Goal: Transaction & Acquisition: Purchase product/service

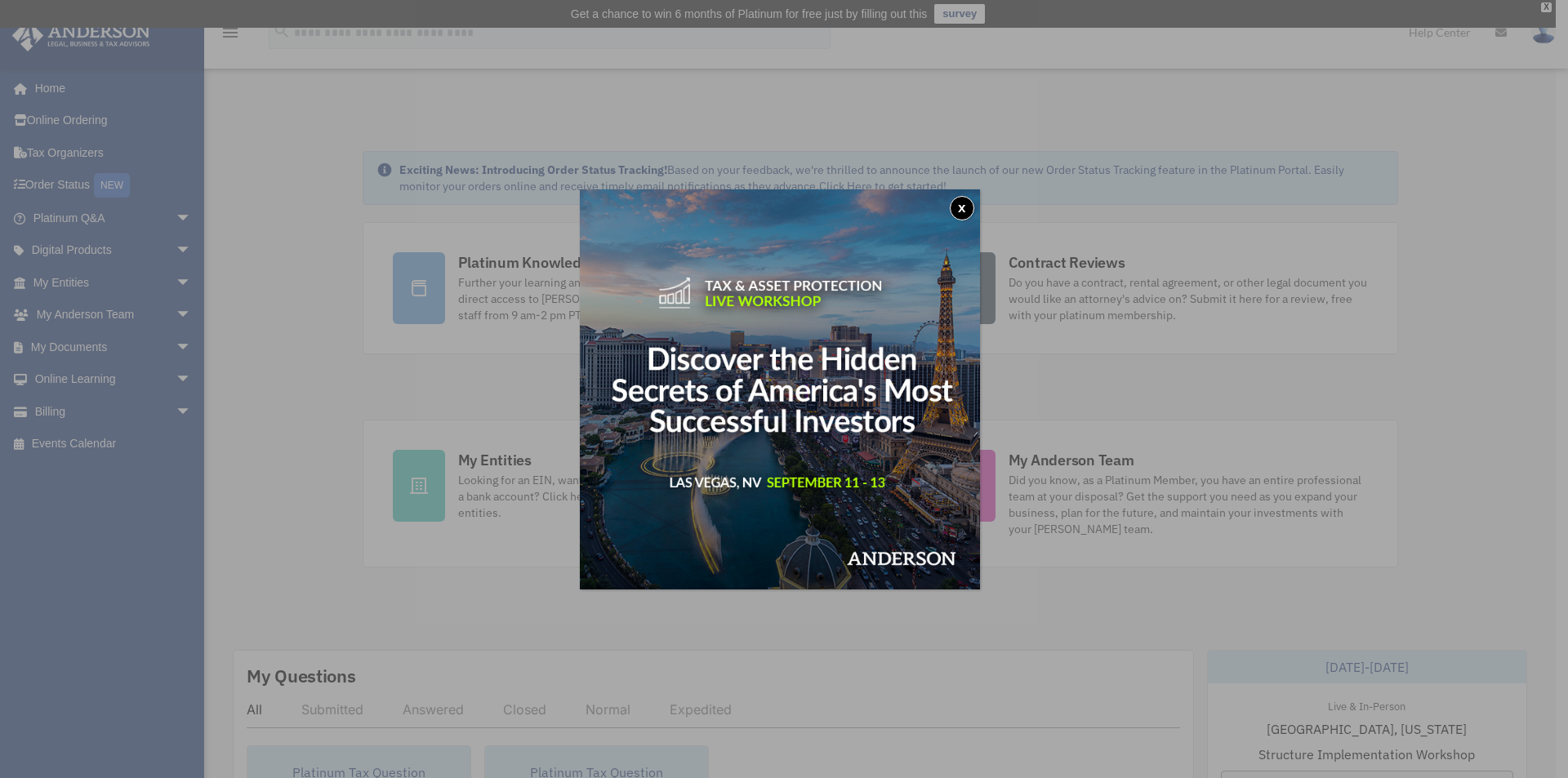
click at [961, 213] on button "x" at bounding box center [963, 208] width 25 height 25
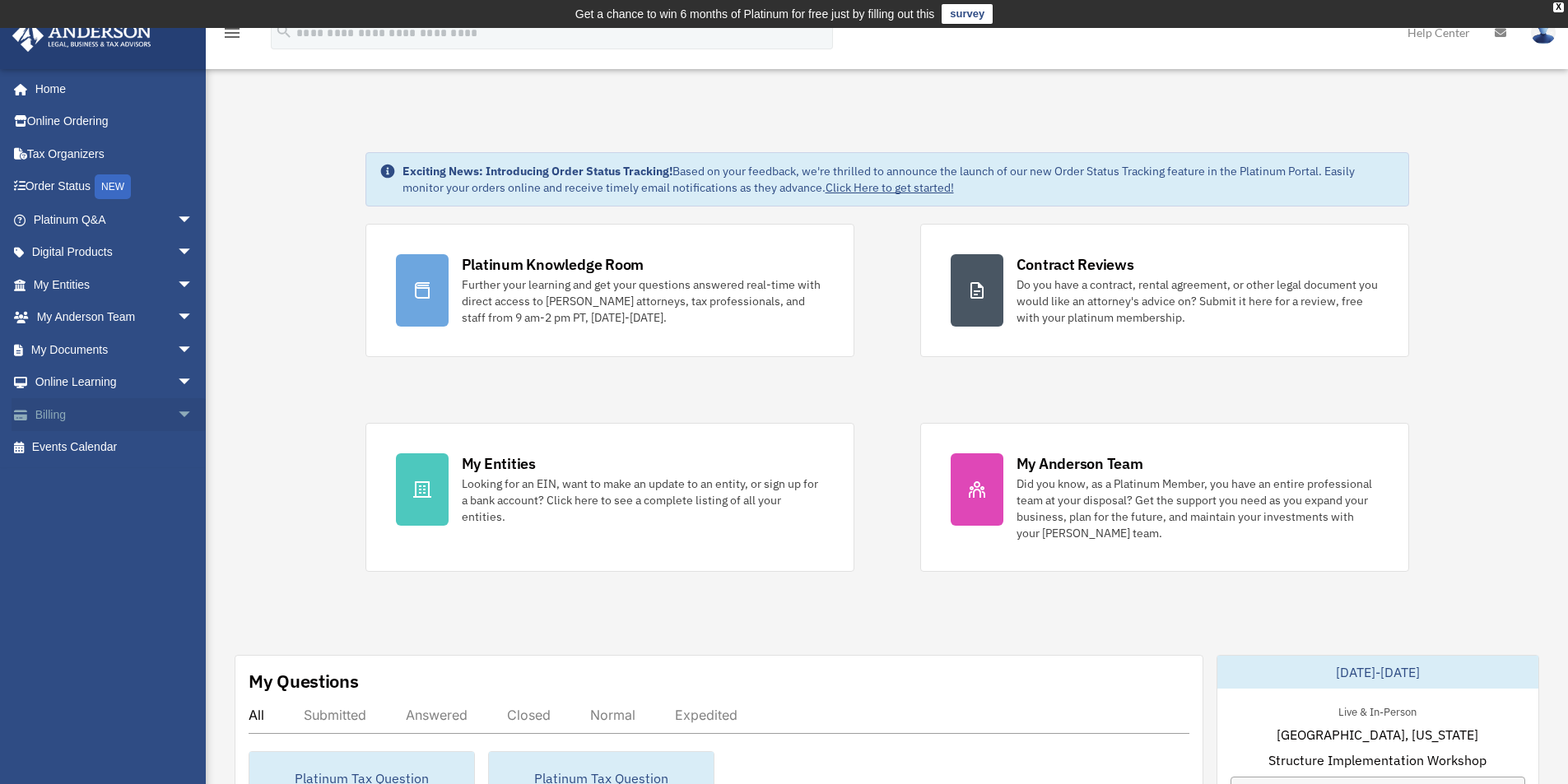
click at [90, 426] on link "Billing arrow_drop_down" at bounding box center [115, 414] width 206 height 33
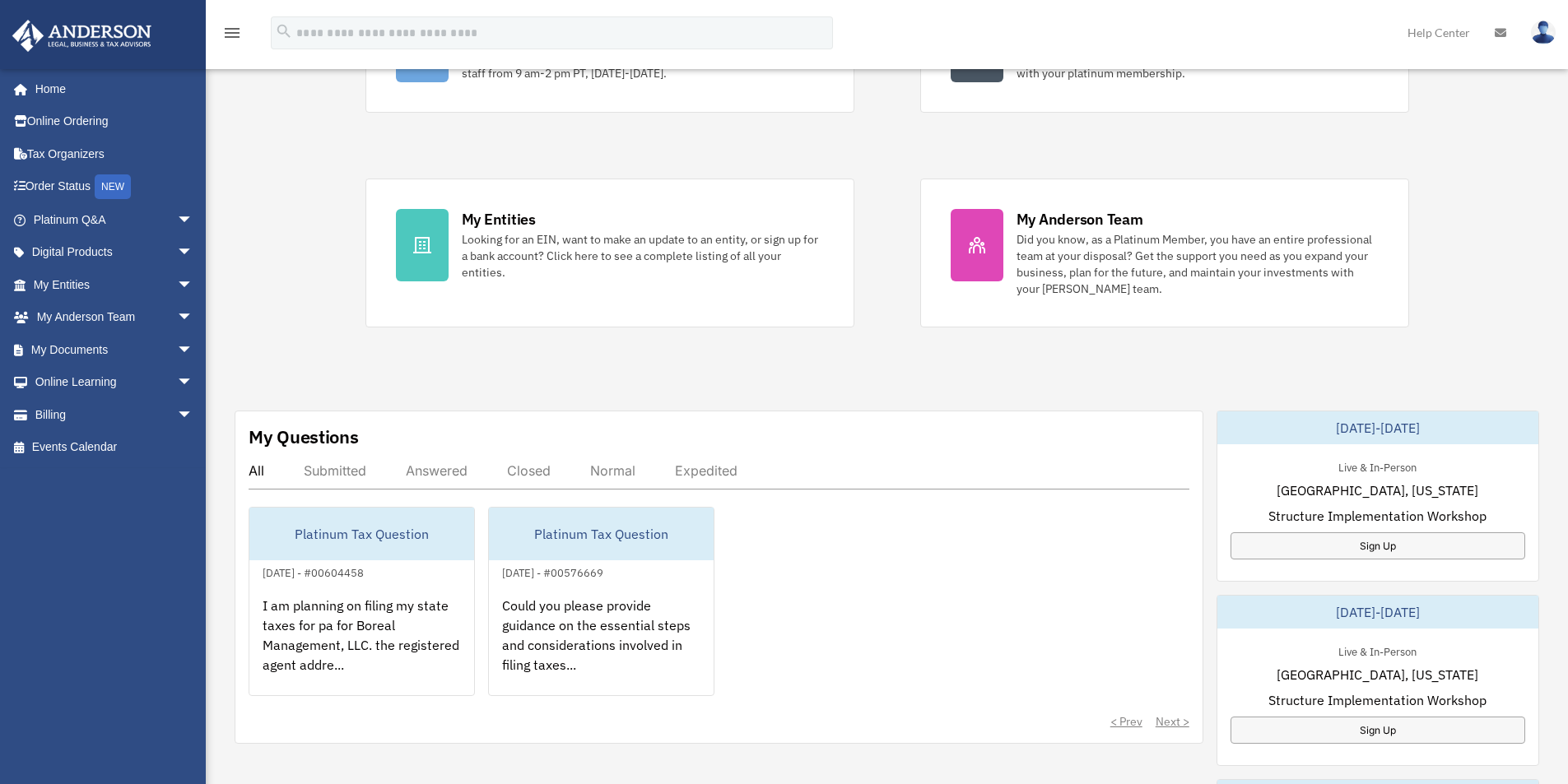
scroll to position [247, 0]
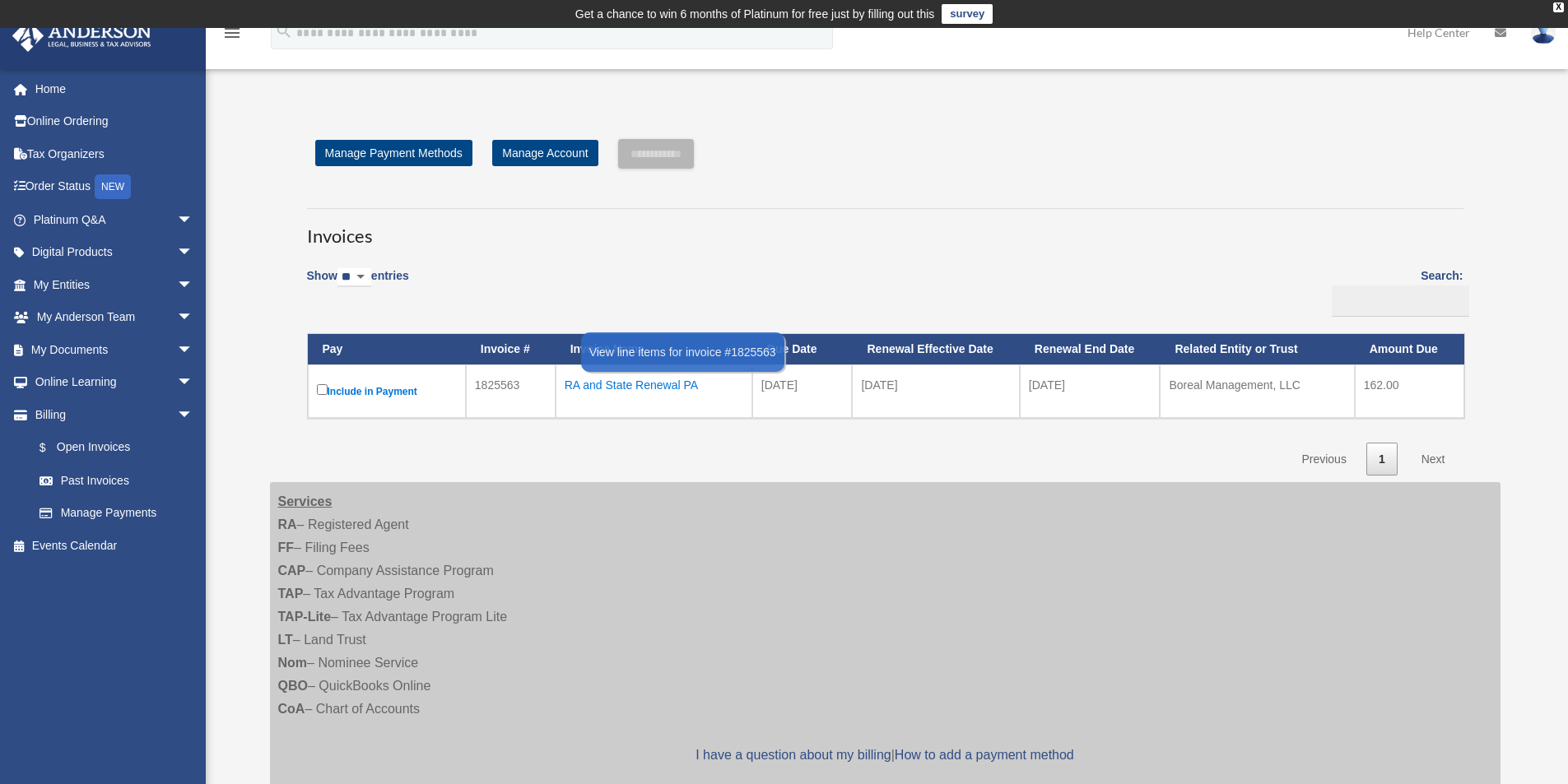
click at [652, 382] on div "RA and State Renewal PA" at bounding box center [653, 385] width 179 height 23
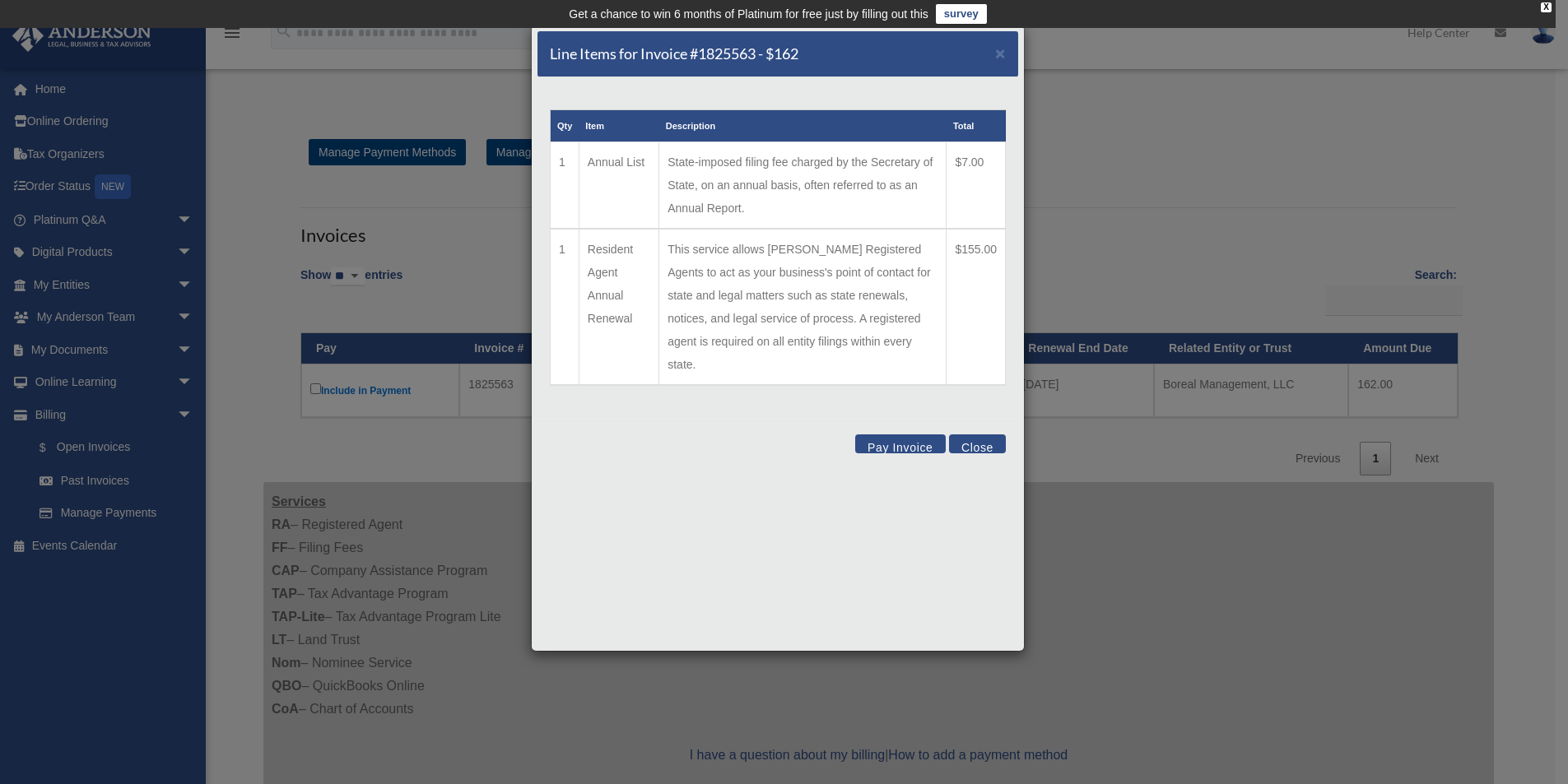
click at [867, 435] on button "Pay Invoice" at bounding box center [900, 444] width 91 height 19
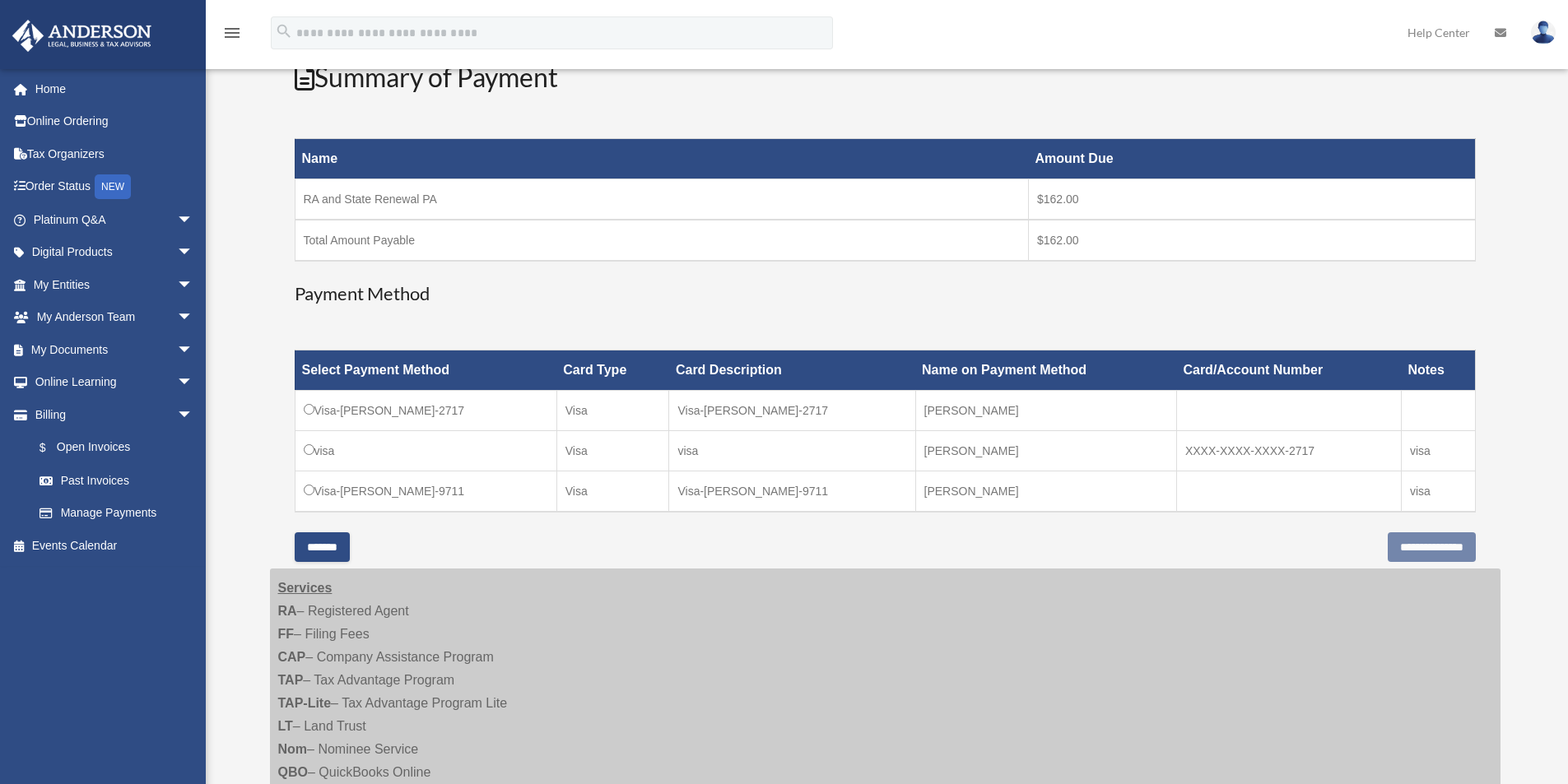
scroll to position [329, 0]
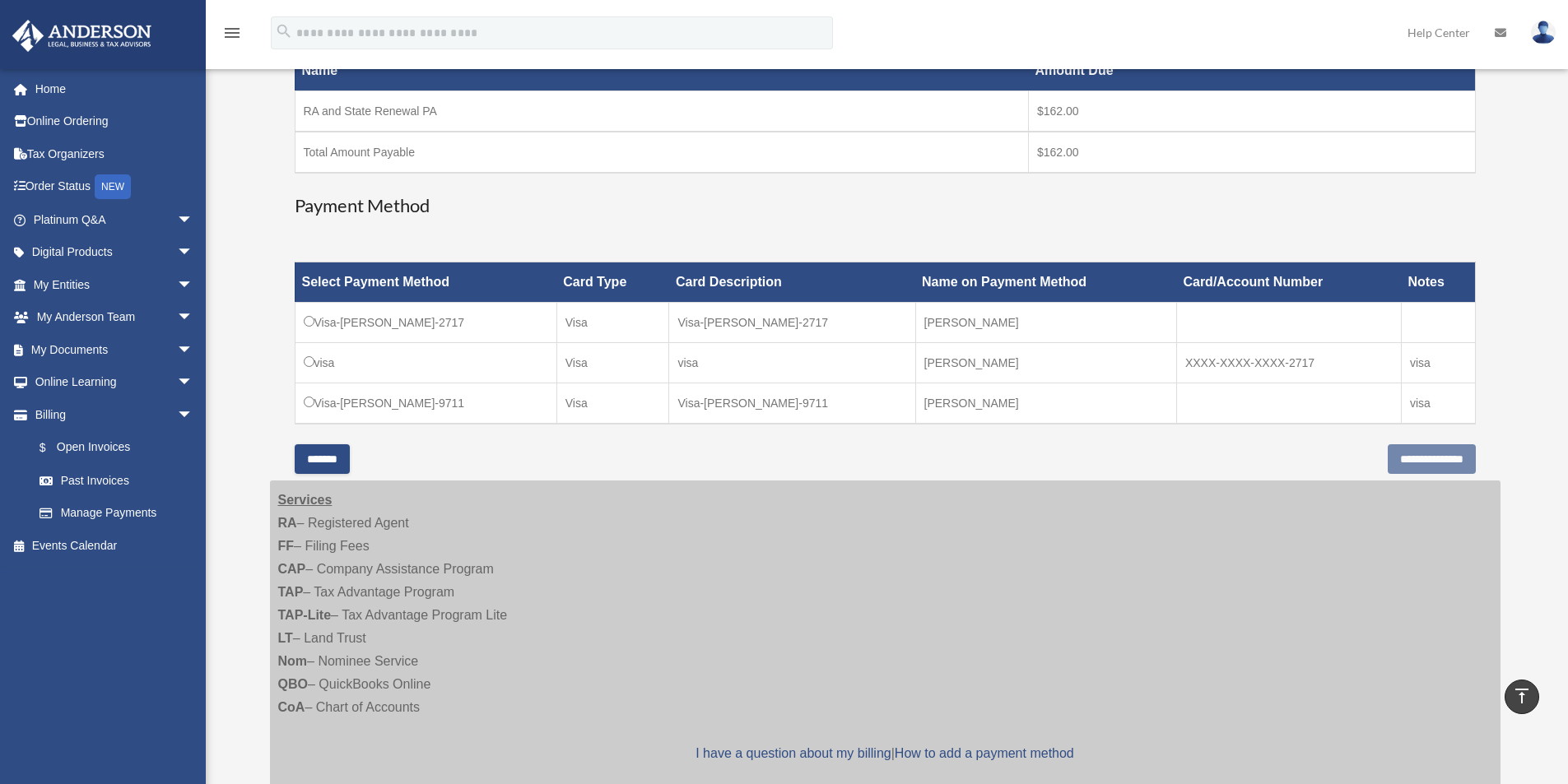
click at [315, 402] on td "Visa-keith-esposito-9711" at bounding box center [425, 404] width 261 height 41
click at [1412, 458] on input "**********" at bounding box center [1431, 459] width 88 height 29
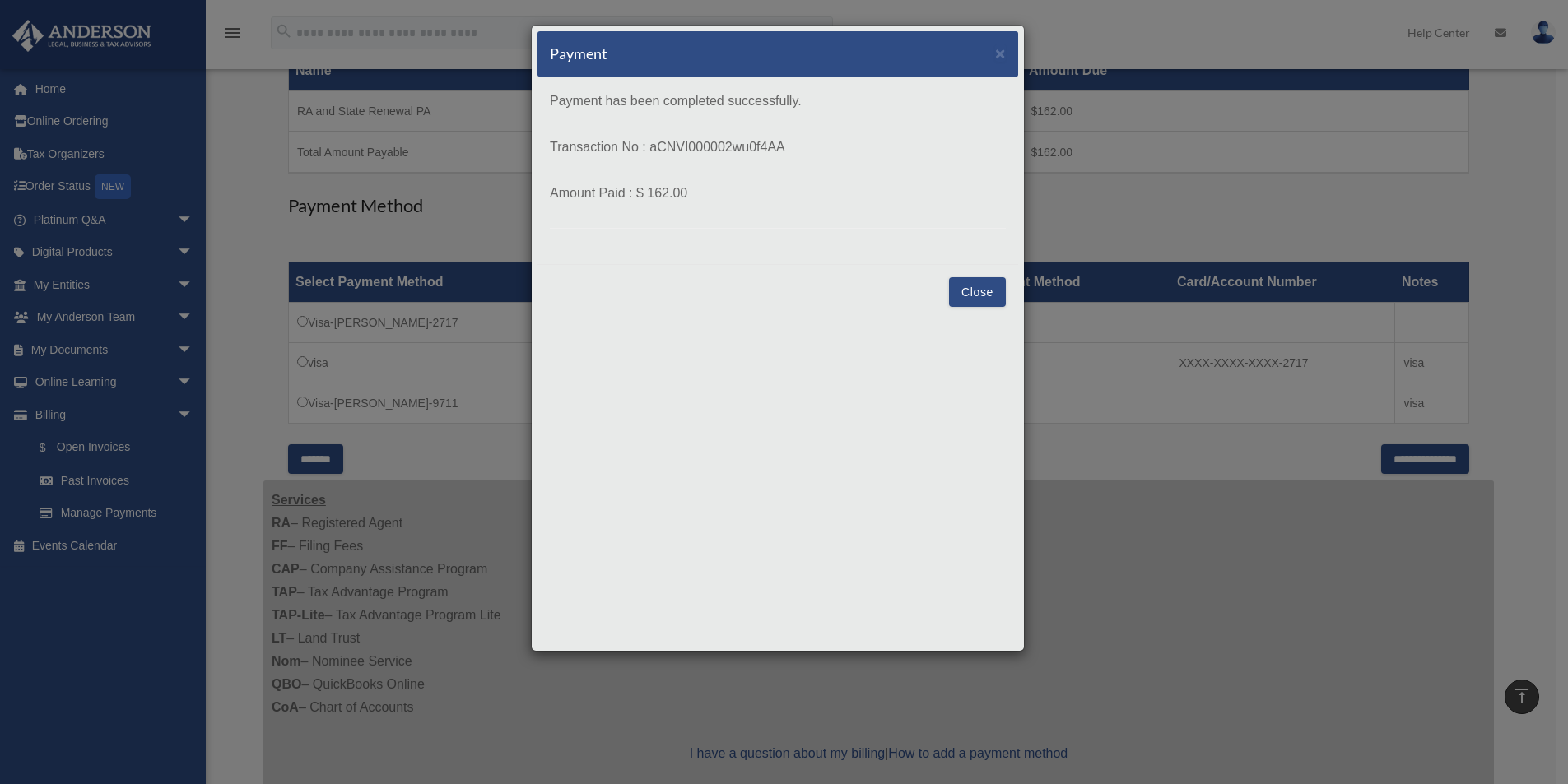
click at [958, 277] on button "Close" at bounding box center [977, 292] width 57 height 29
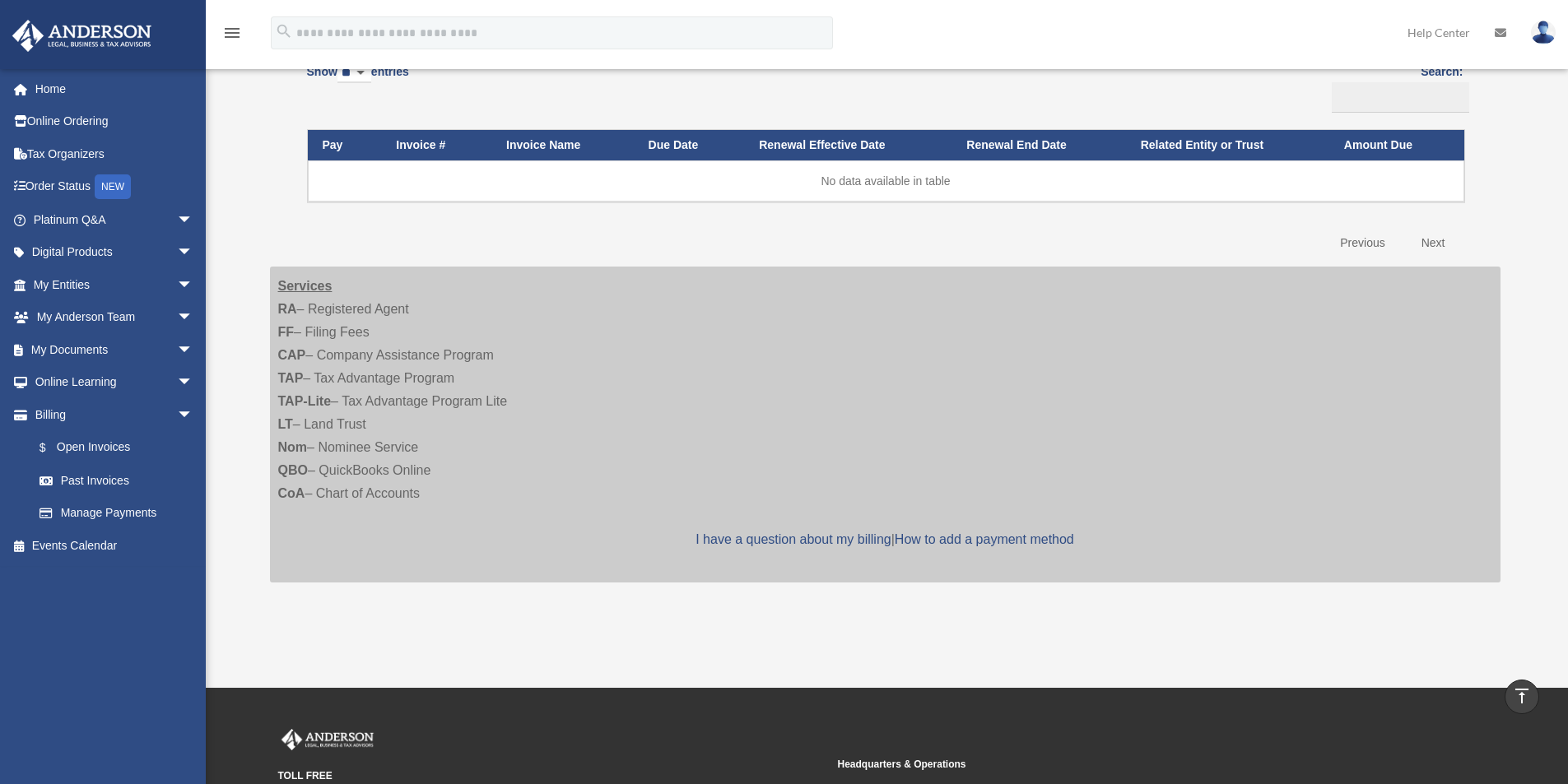
scroll to position [2, 0]
